Goal: Task Accomplishment & Management: Manage account settings

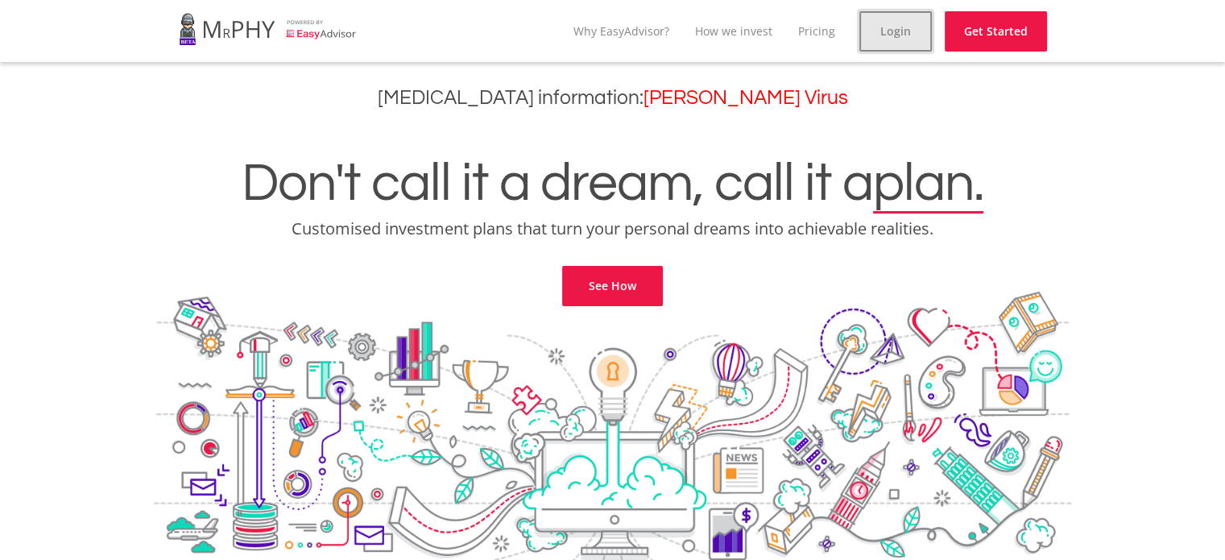
click at [870, 22] on link "Login" at bounding box center [895, 31] width 72 height 40
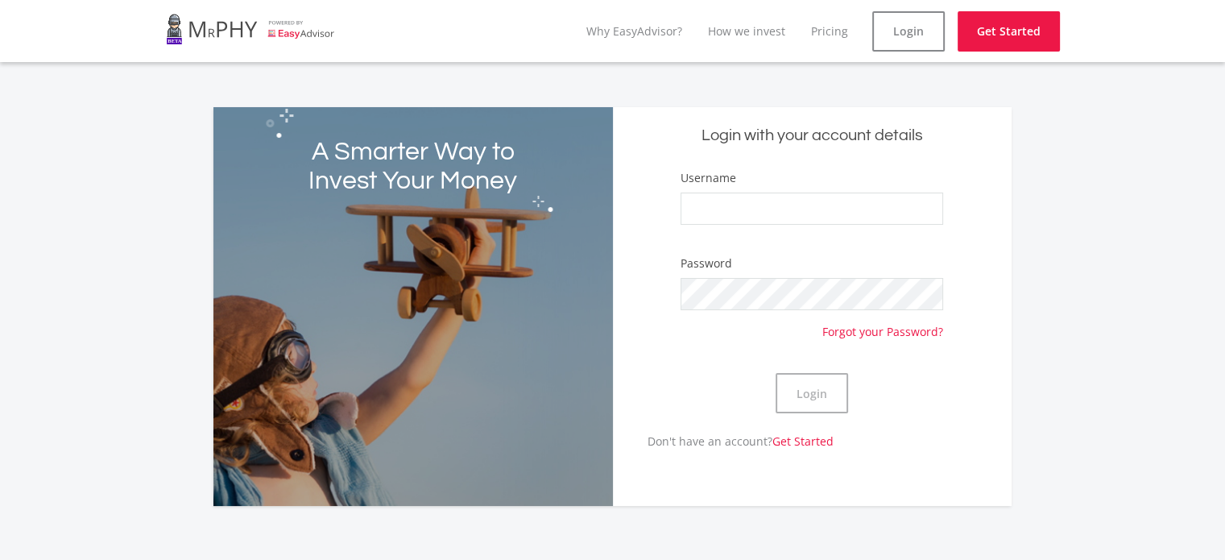
click at [482, 167] on h2 "A Smarter Way to Invest Your Money" at bounding box center [412, 167] width 239 height 58
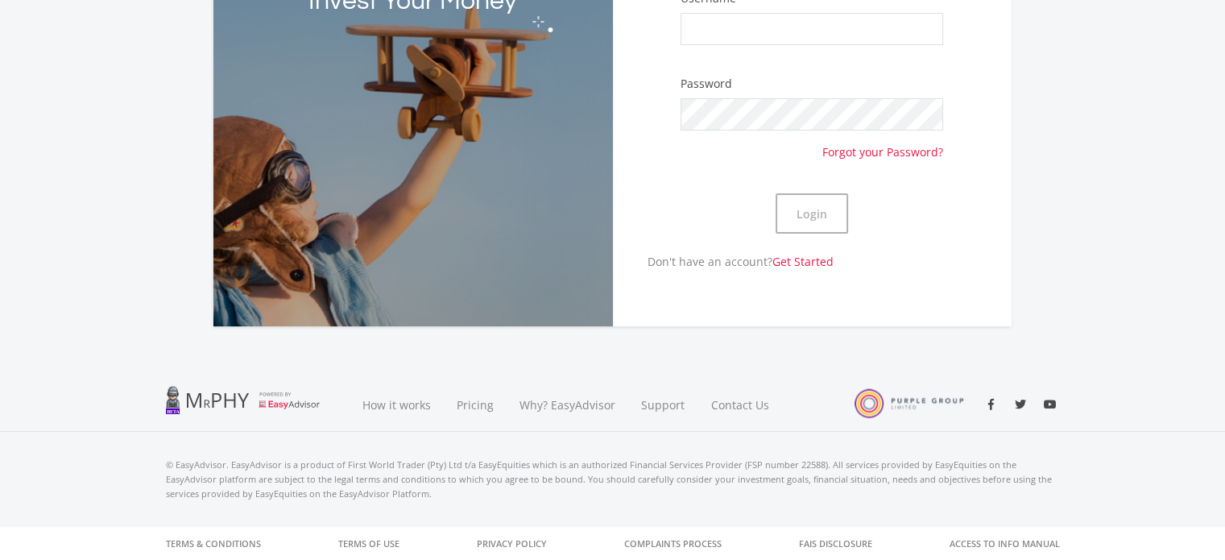
scroll to position [180, 0]
click at [478, 244] on div "A Smarter Way to Invest Your Money" at bounding box center [412, 126] width 399 height 399
click at [478, 242] on div "A Smarter Way to Invest Your Money" at bounding box center [412, 126] width 399 height 399
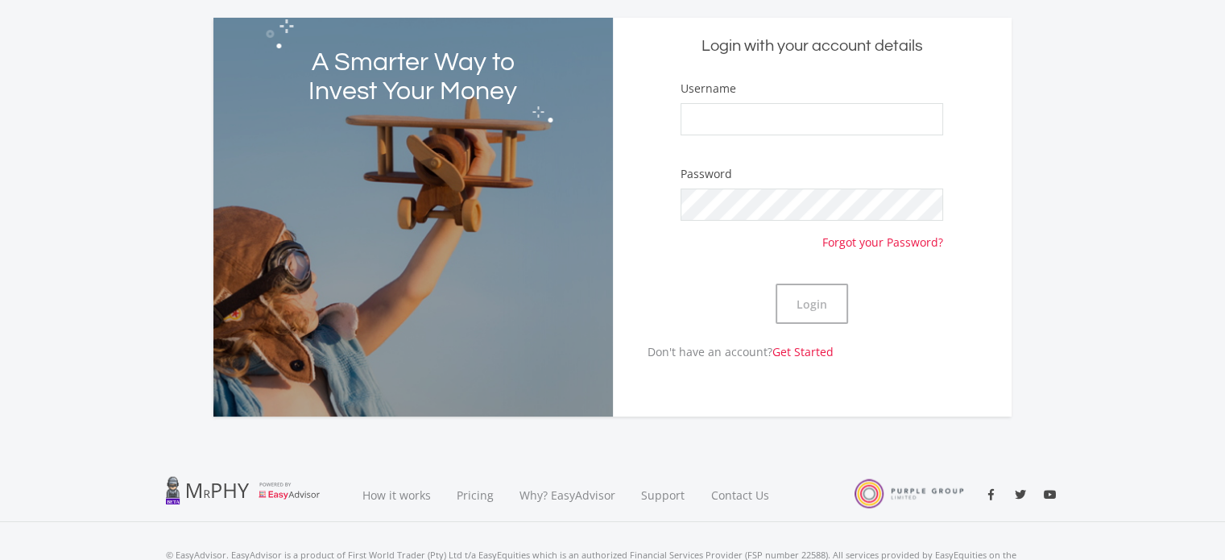
scroll to position [0, 0]
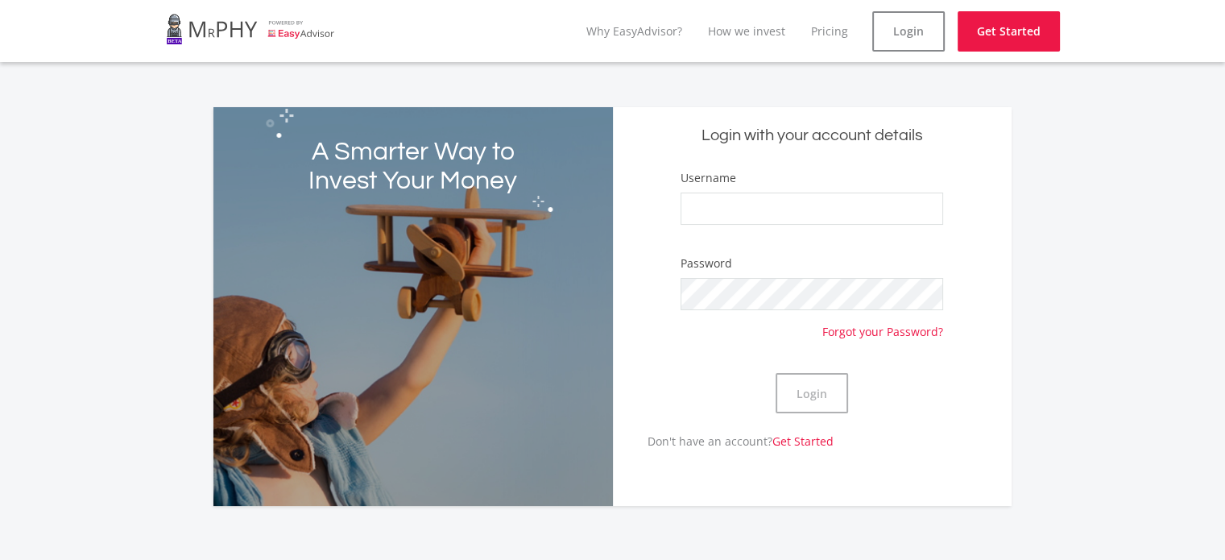
click at [506, 221] on div "A Smarter Way to Invest Your Money" at bounding box center [412, 306] width 399 height 399
click at [722, 212] on input "Username" at bounding box center [811, 208] width 263 height 32
click at [754, 212] on input "Username" at bounding box center [811, 208] width 263 height 32
type input "[EMAIL_ADDRESS][DOMAIN_NAME]"
